Goal: Task Accomplishment & Management: Use online tool/utility

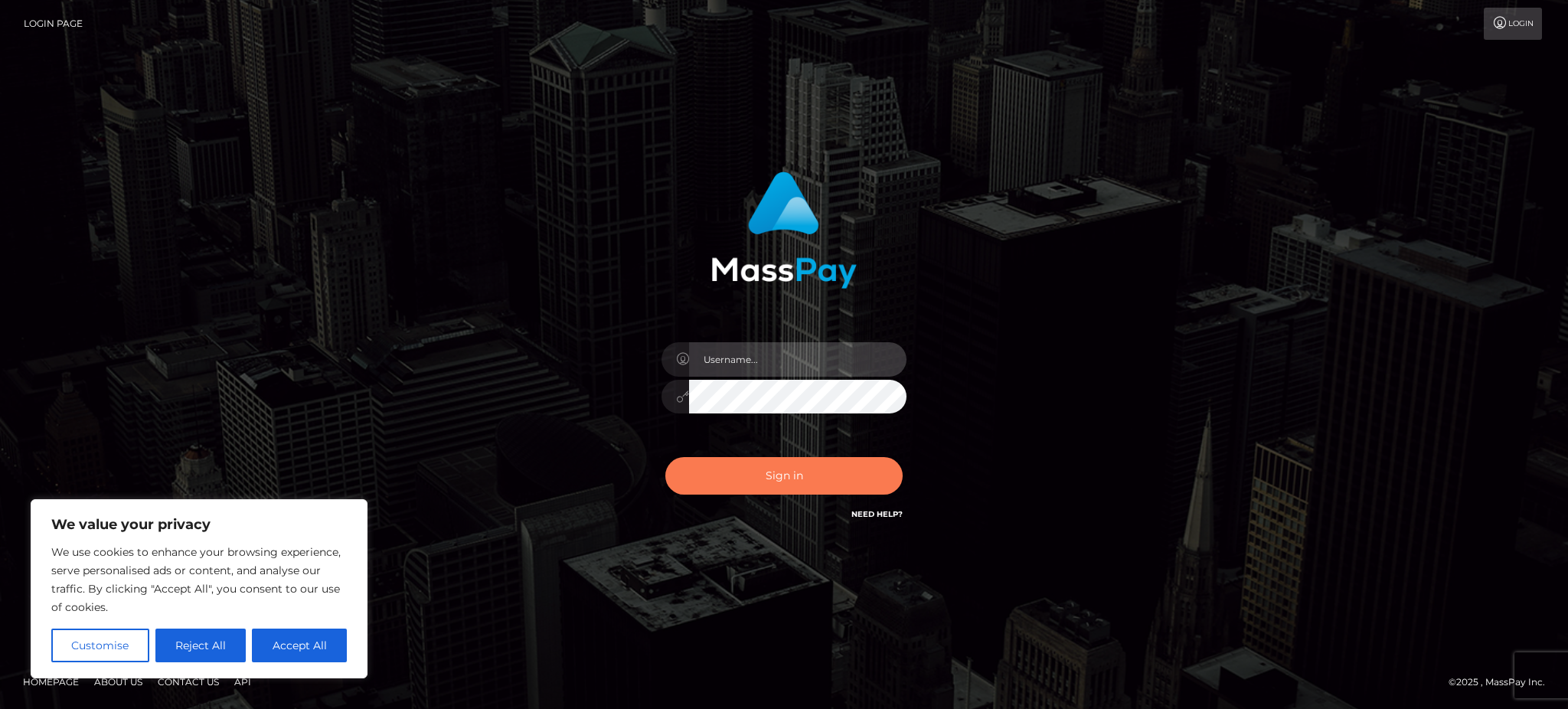
type input "Gaizelle"
click at [740, 460] on button "Sign in" at bounding box center [784, 476] width 237 height 38
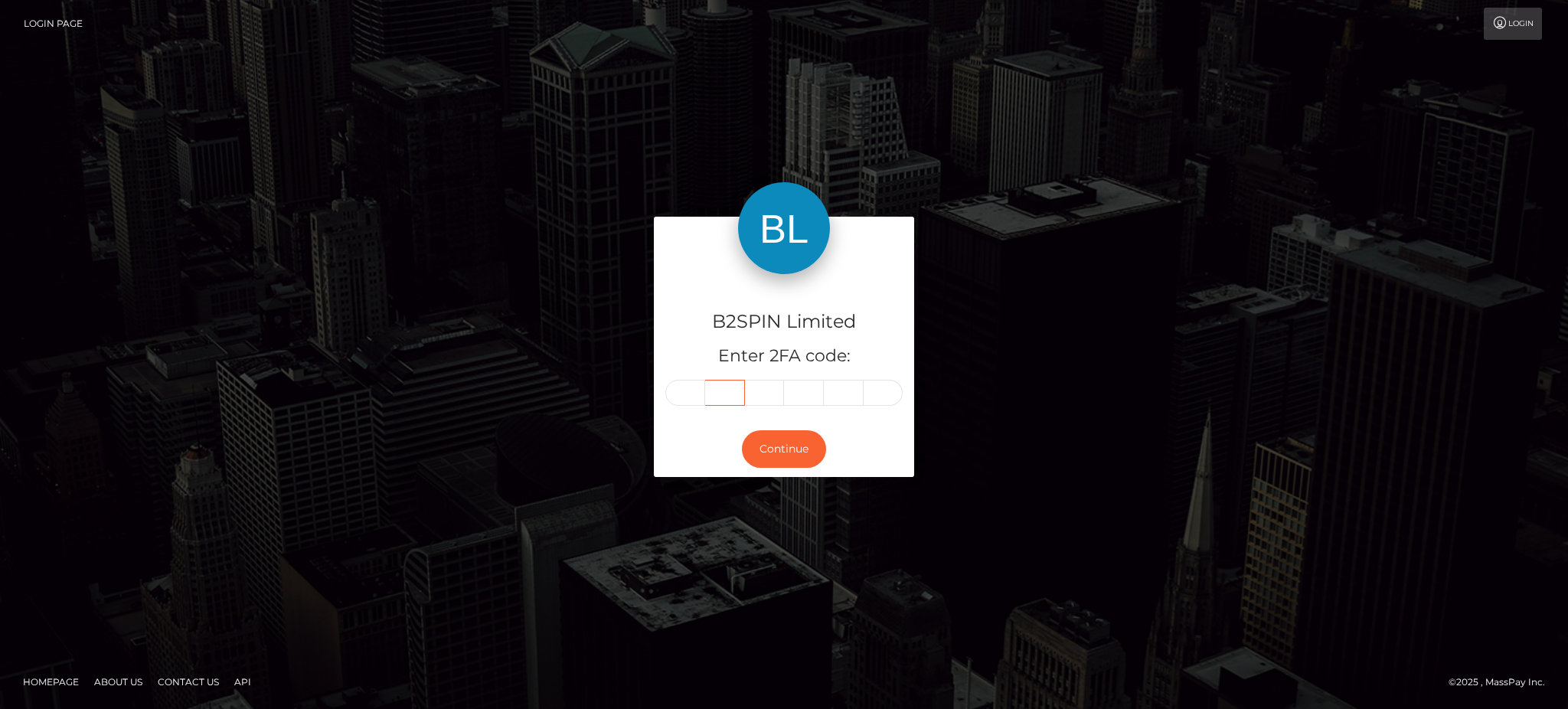
click at [705, 390] on input "text" at bounding box center [725, 392] width 40 height 26
click at [700, 390] on input "text" at bounding box center [686, 392] width 40 height 26
type input "0"
type input "9"
type input "0"
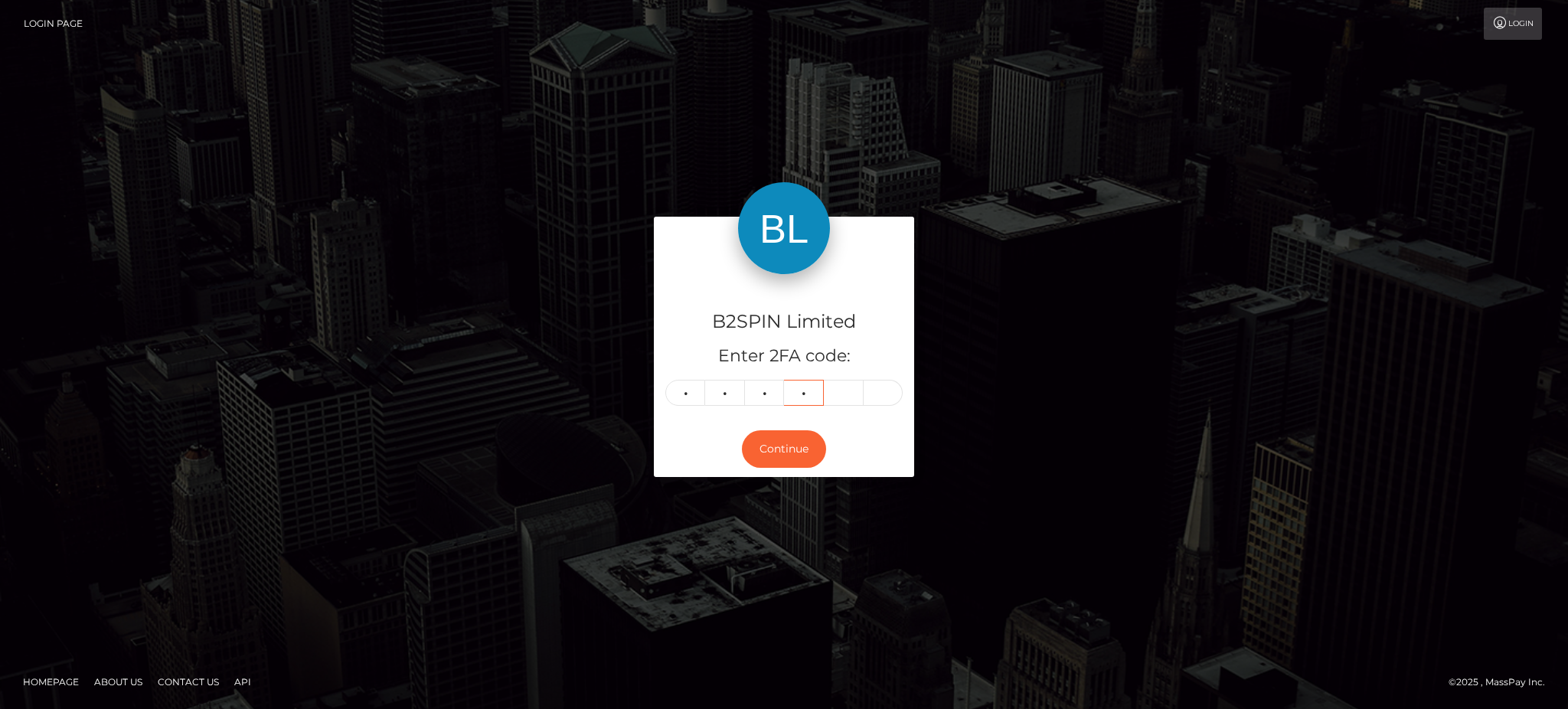
type input "2"
type input "6"
type input "4"
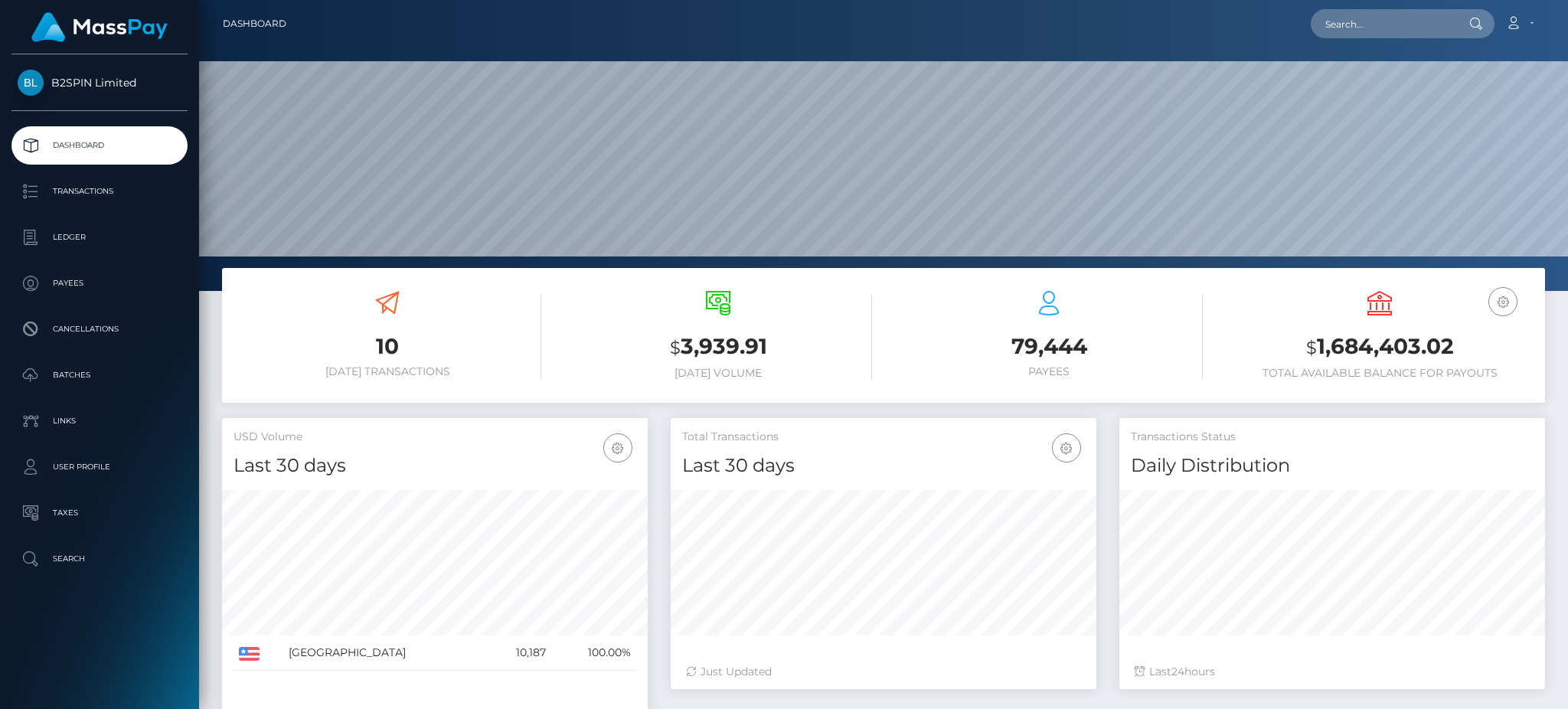
scroll to position [314, 425]
click at [1386, 28] on input "text" at bounding box center [1383, 23] width 144 height 29
paste input "80c7c2eb-df96-4fe7-9b42-6fc697d69af6"
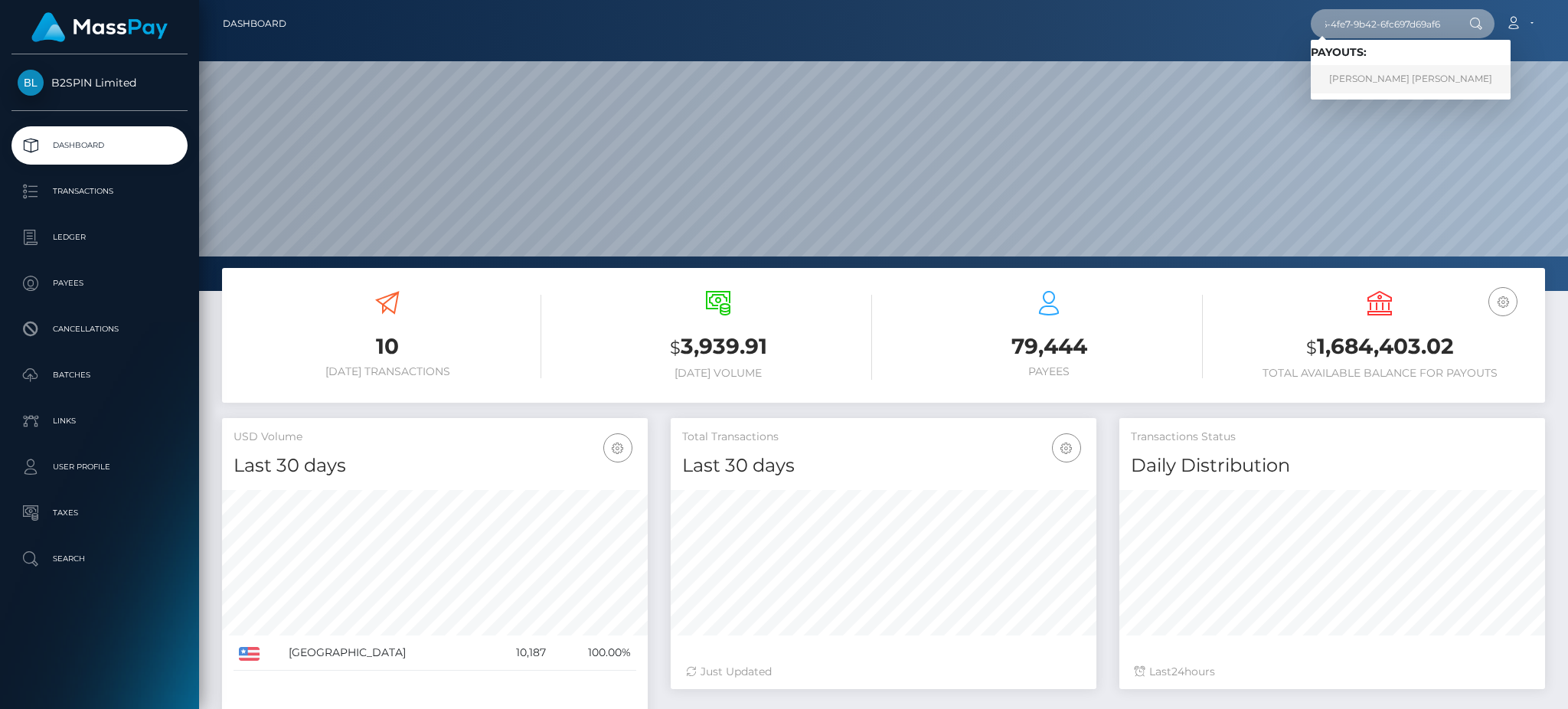
type input "80c7c2eb-df96-4fe7-9b42-6fc697d69af6"
click at [1381, 83] on link "[PERSON_NAME] [PERSON_NAME]" at bounding box center [1411, 78] width 200 height 28
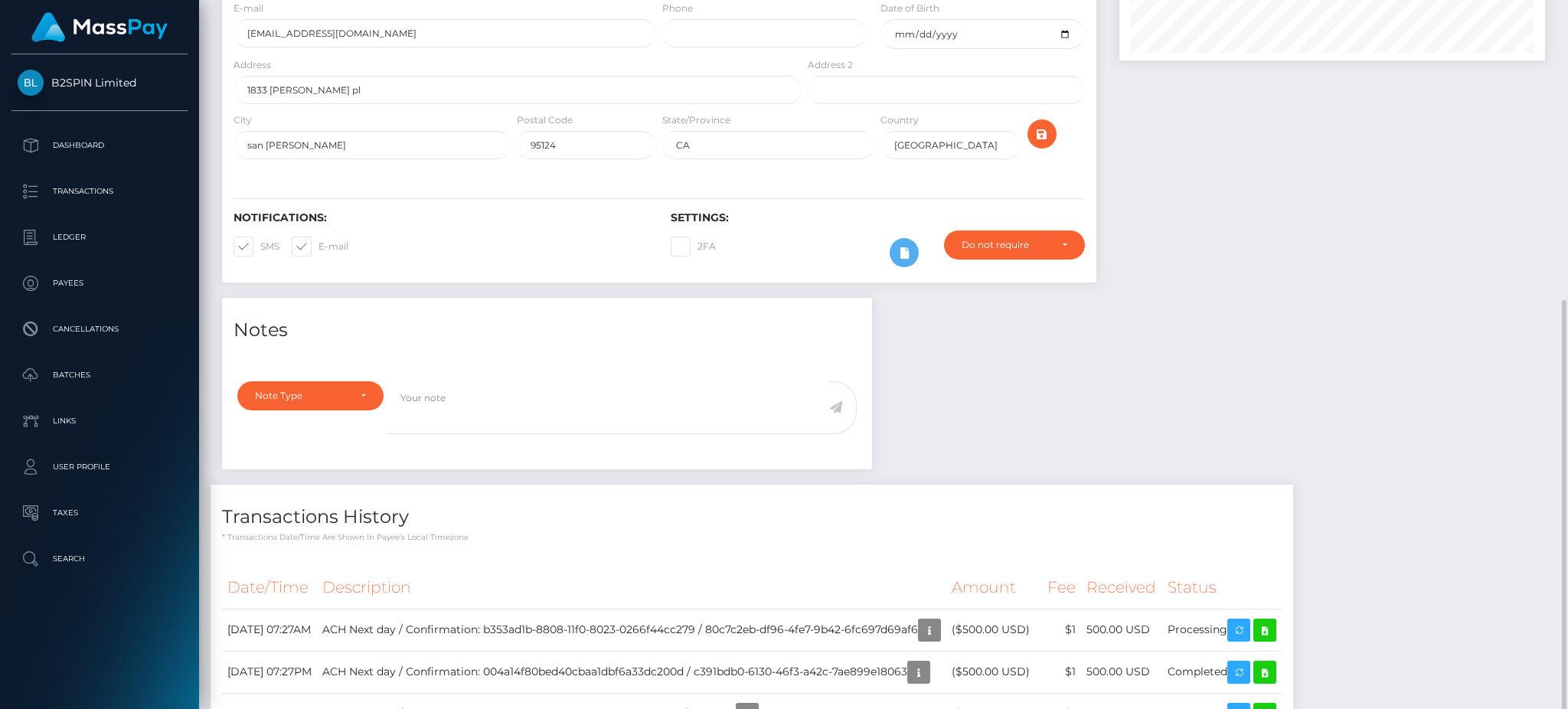
scroll to position [306, 0]
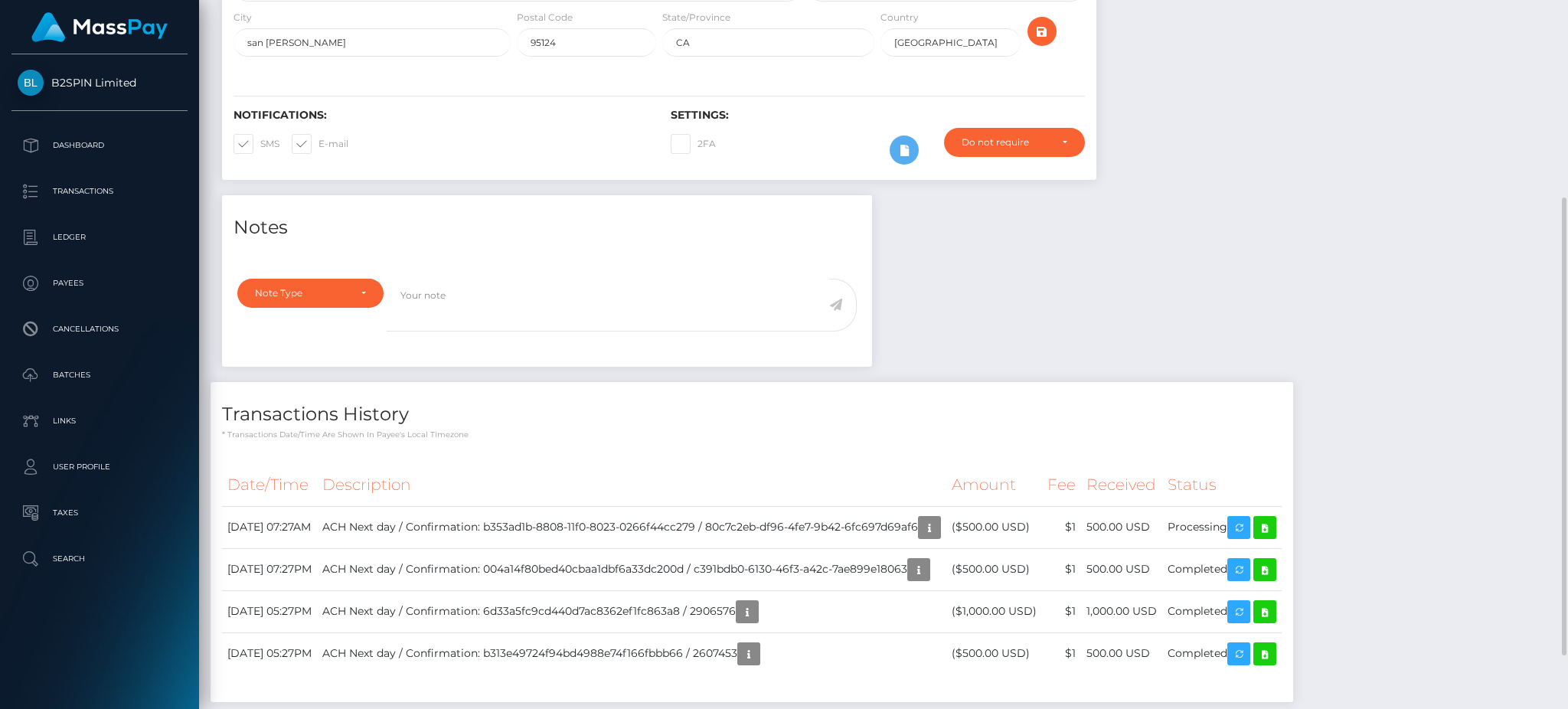
click at [1294, 311] on div "Notes Note Type Compliance Clear Compliance General Note Type" at bounding box center [884, 456] width 1346 height 522
click at [59, 190] on p "Transactions" at bounding box center [99, 191] width 164 height 23
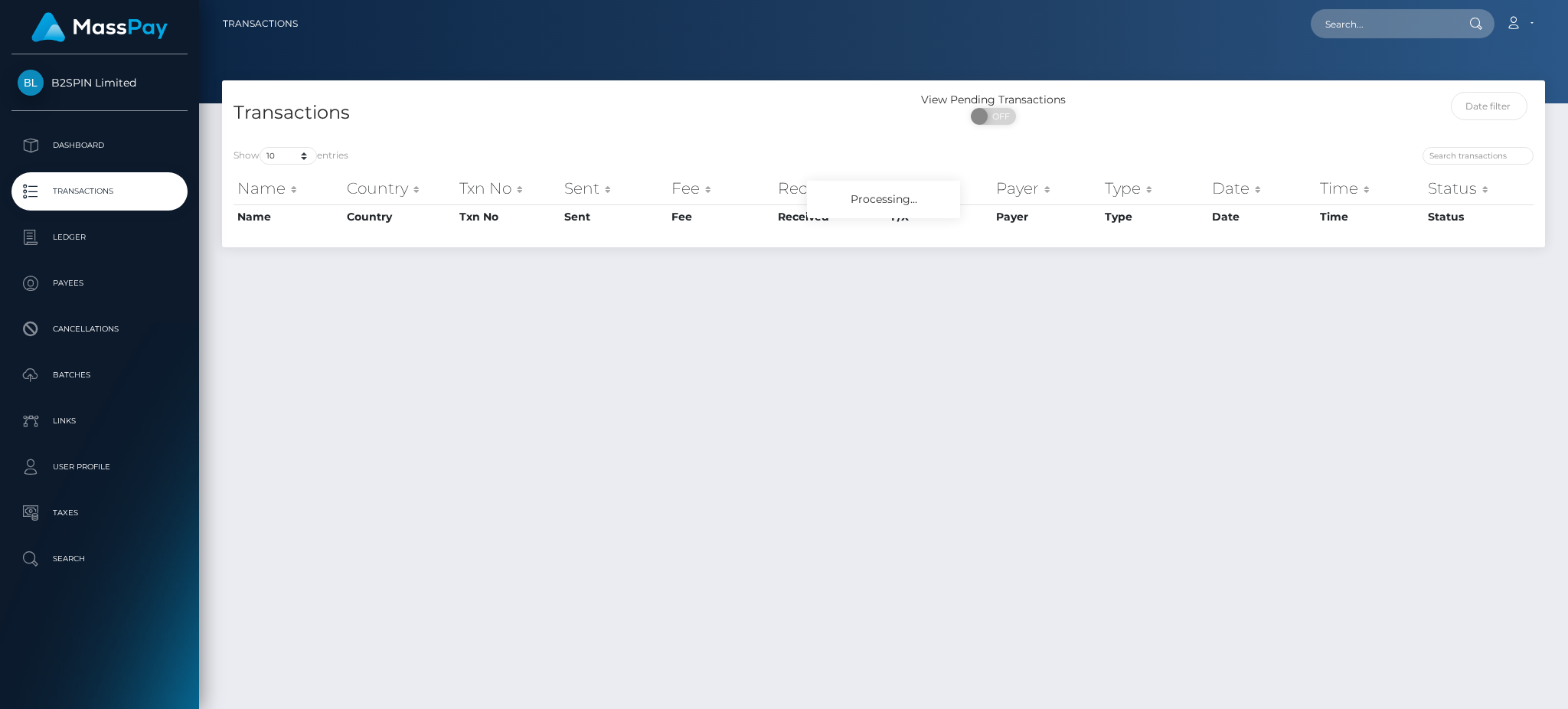
click at [292, 157] on div "Show 10 25 50 100 250 500 1,000 3,500 entries Name Country Txn No Sent Fee Rece…" at bounding box center [884, 192] width 1323 height 112
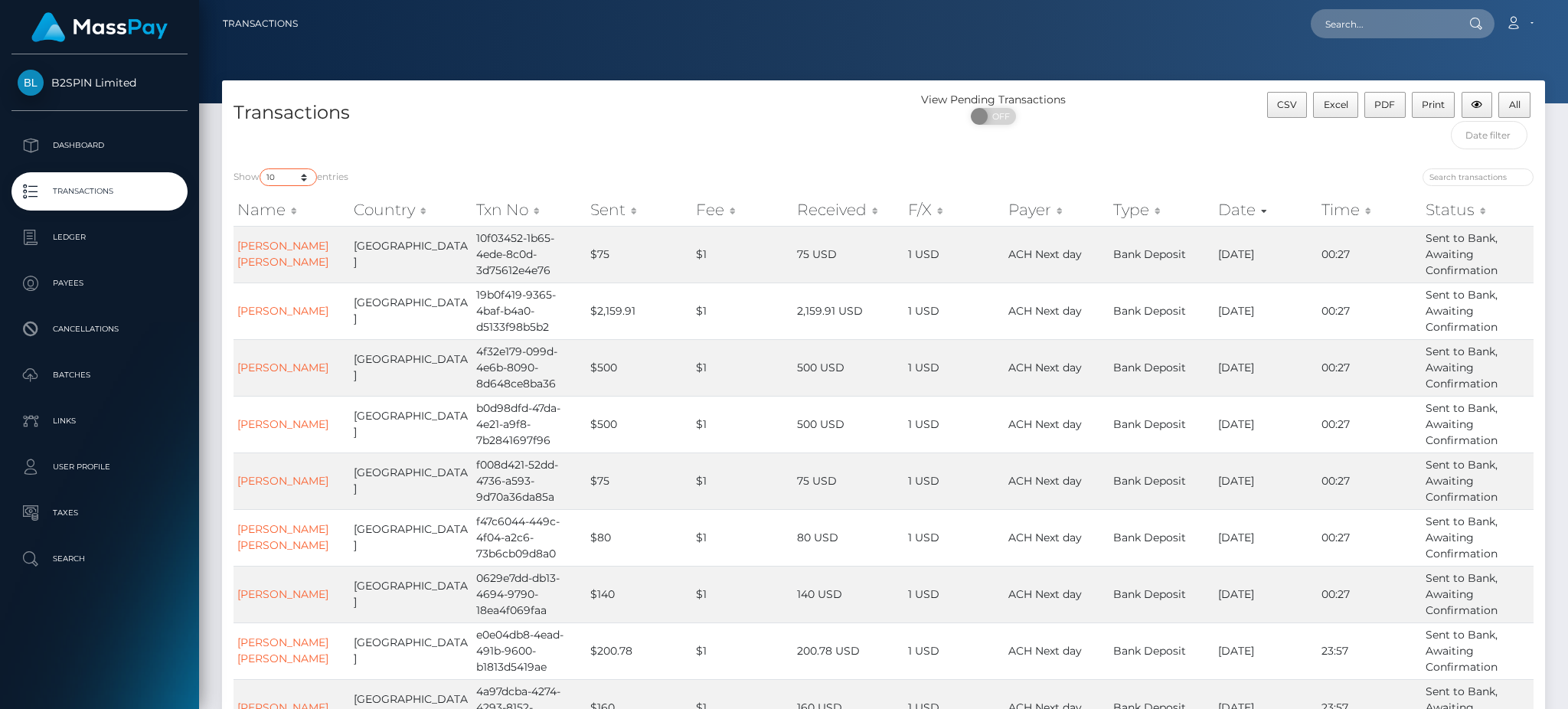
click at [273, 177] on select "10 25 50 100 250 500 1,000 3,500" at bounding box center [289, 177] width 58 height 18
select select "3500"
click at [261, 169] on select "10 25 50 100 250 500 1,000 3,500" at bounding box center [289, 177] width 58 height 18
click at [989, 131] on div "ON OFF" at bounding box center [994, 120] width 221 height 25
click at [996, 126] on div "ON OFF" at bounding box center [994, 120] width 221 height 25
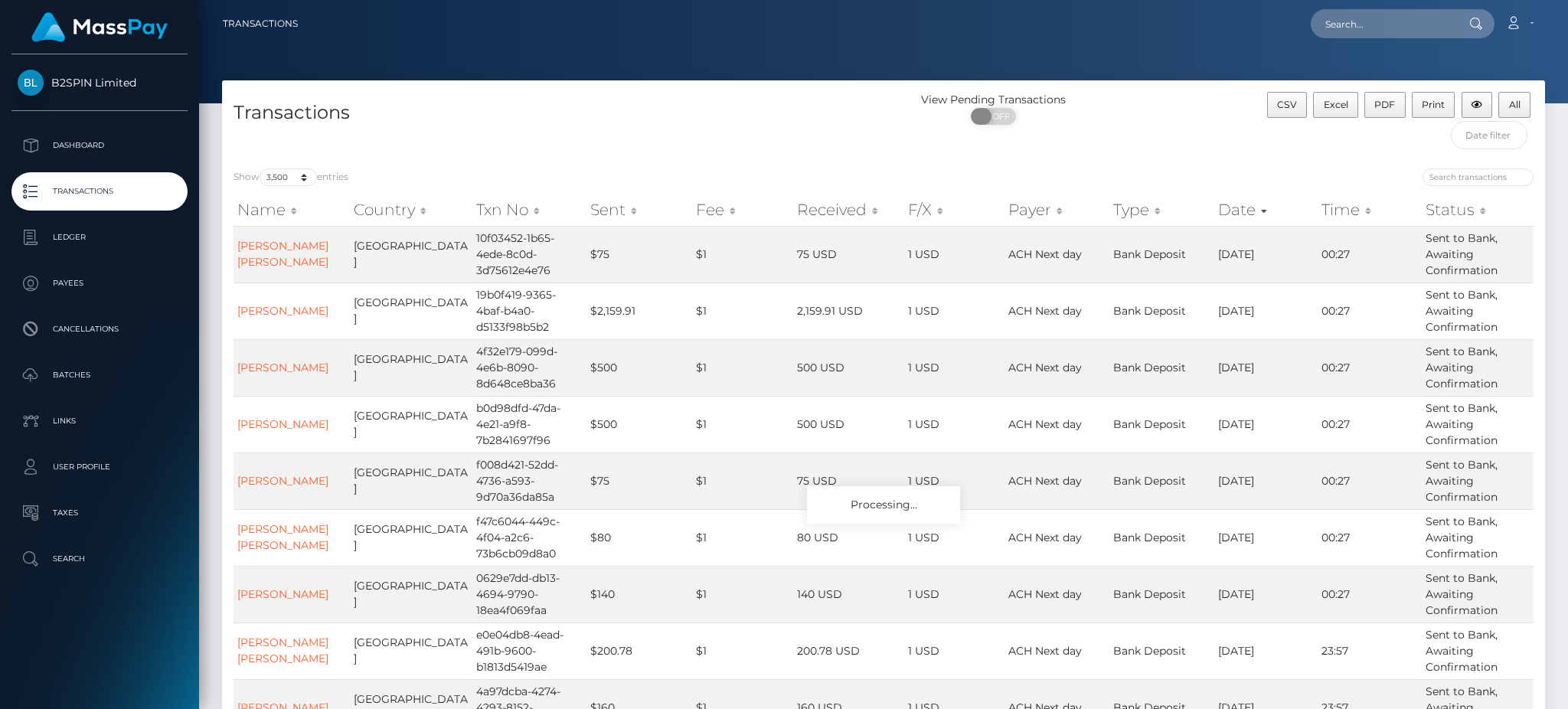
click at [996, 116] on span "OFF" at bounding box center [999, 116] width 38 height 17
checkbox input "true"
click at [1342, 96] on button "Excel" at bounding box center [1335, 105] width 46 height 26
